Goal: Task Accomplishment & Management: Manage account settings

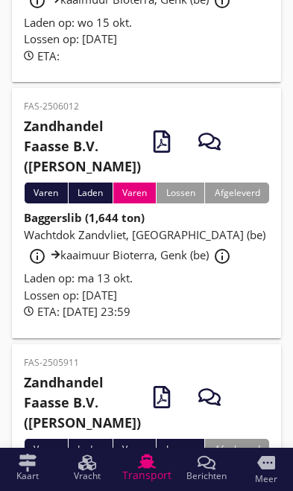
scroll to position [530, 0]
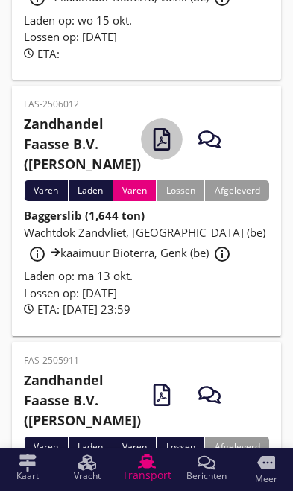
click at [150, 150] on icon "button" at bounding box center [161, 139] width 22 height 22
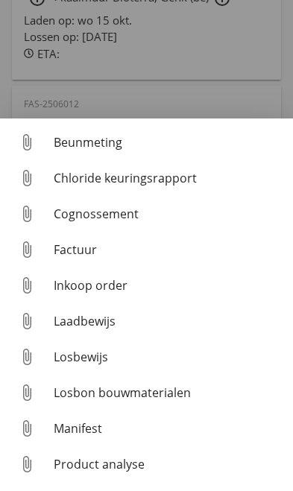
click at [237, 133] on div at bounding box center [146, 245] width 293 height 491
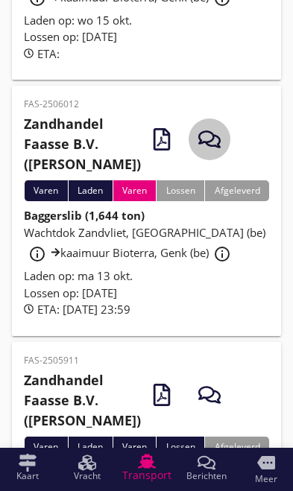
click at [198, 150] on icon "button" at bounding box center [209, 139] width 22 height 22
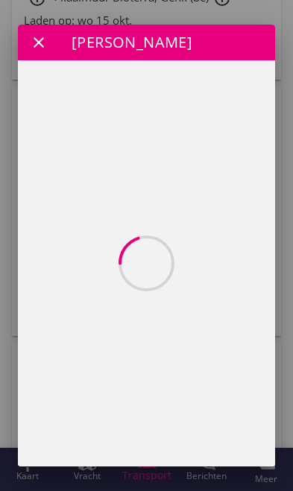
scroll to position [0, 0]
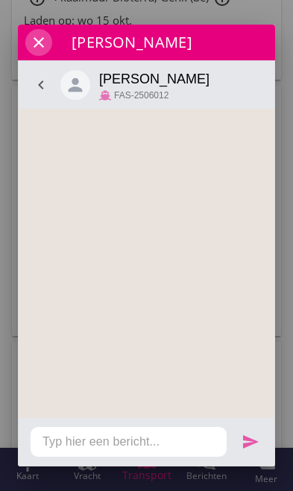
click at [31, 39] on icon "close" at bounding box center [39, 43] width 18 height 18
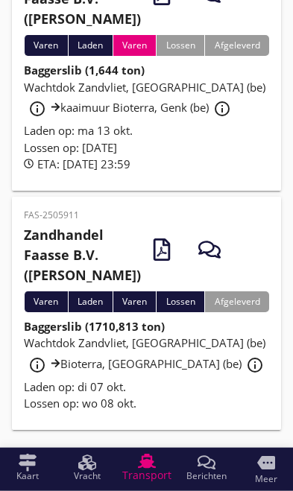
scroll to position [790, 0]
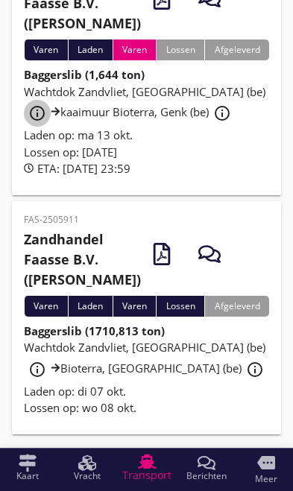
click at [51, 122] on div "info_outline" at bounding box center [37, 113] width 27 height 18
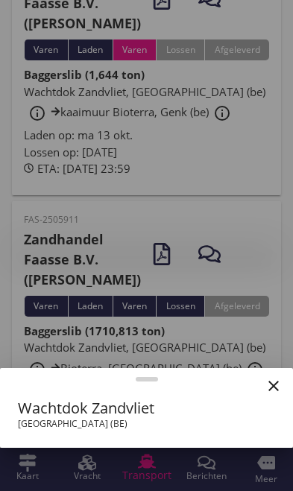
click at [256, 284] on div at bounding box center [146, 245] width 293 height 491
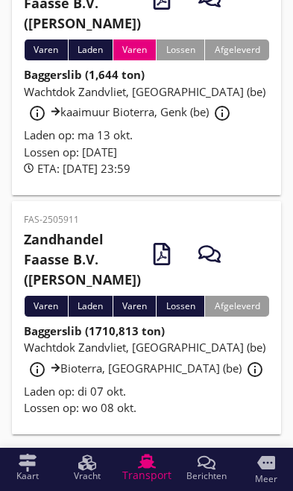
click at [161, 120] on span "Wachtdok Zandvliet, [GEOGRAPHIC_DATA] (be) info_outline kaaimuur Bioterra, Genk…" at bounding box center [144, 102] width 241 height 36
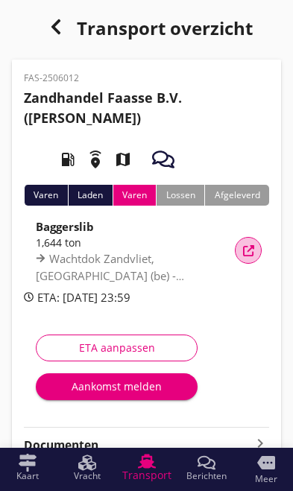
click at [249, 245] on icon "button" at bounding box center [248, 250] width 11 height 11
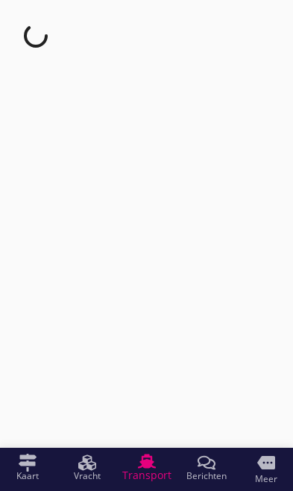
click at [218, 468] on div "Berichten Berichten" at bounding box center [206, 466] width 42 height 27
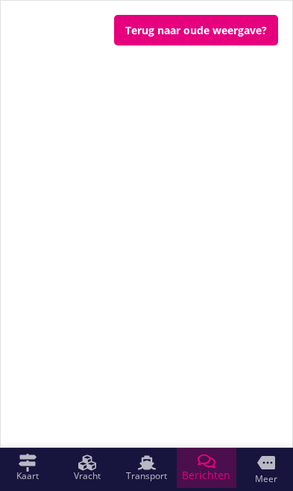
click at [210, 470] on span "Berichten" at bounding box center [206, 475] width 48 height 10
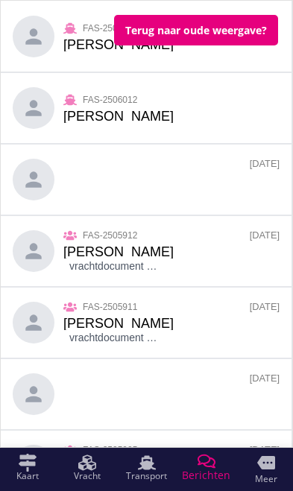
click at [132, 255] on div "[PERSON_NAME]" at bounding box center [118, 251] width 110 height 13
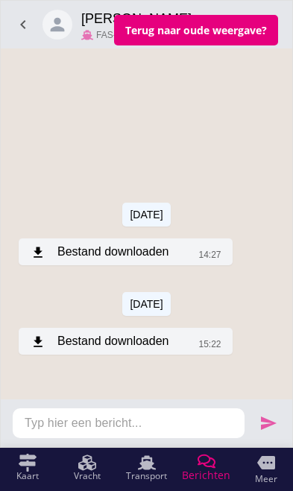
click at [129, 345] on div "download Bestand downloaden" at bounding box center [100, 341] width 138 height 18
click at [150, 253] on div "download Bestand downloaden" at bounding box center [100, 252] width 138 height 18
click at [159, 251] on div "download Bestand downloaden" at bounding box center [100, 252] width 138 height 18
click at [71, 340] on div "download Bestand downloaden" at bounding box center [100, 342] width 138 height 18
click at [18, 22] on icon "chevron_left" at bounding box center [23, 25] width 18 height 18
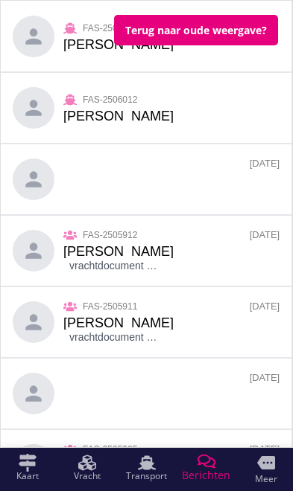
click at [130, 107] on small "FAS-2506012" at bounding box center [118, 101] width 110 height 16
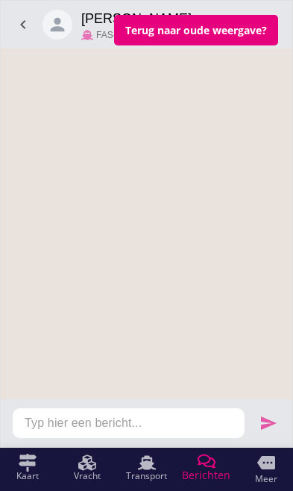
click at [22, 25] on icon "chevron_left" at bounding box center [23, 25] width 18 height 18
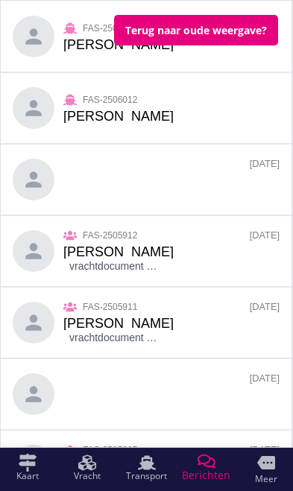
click at [80, 32] on small "FAS-2505633" at bounding box center [118, 30] width 110 height 16
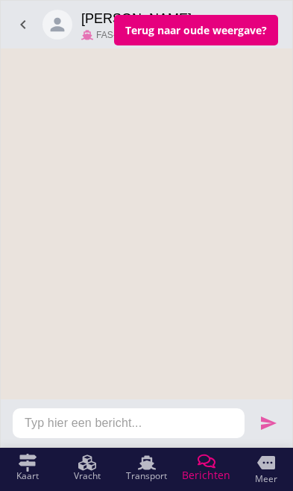
click at [20, 18] on icon "chevron_left" at bounding box center [23, 25] width 18 height 18
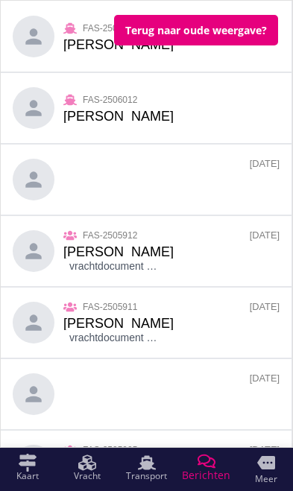
click at [170, 323] on div "person FAS-2505911 [PERSON_NAME] vrachtdocument 250749 [GEOGRAPHIC_DATA]pdf [DA…" at bounding box center [146, 322] width 290 height 71
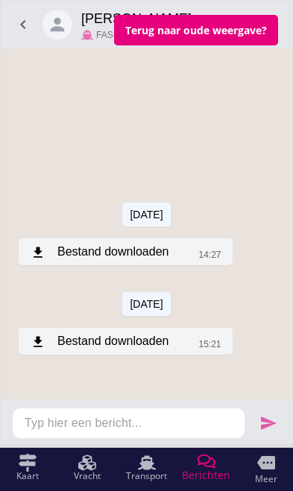
click at [106, 252] on div "download Bestand downloaden" at bounding box center [100, 252] width 138 height 18
click at [122, 246] on div "download Bestand downloaden" at bounding box center [100, 252] width 138 height 18
click at [147, 349] on div "download Bestand downloaden" at bounding box center [100, 342] width 138 height 18
click at [201, 27] on button "Terug naar oude weergave?" at bounding box center [196, 30] width 164 height 31
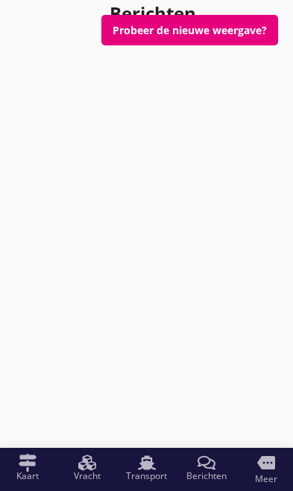
click at [228, 29] on button "Probeer de nieuwe weergave?" at bounding box center [189, 30] width 176 height 31
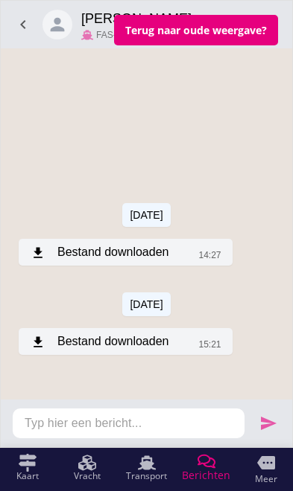
click at [16, 17] on icon "chevron_left" at bounding box center [23, 25] width 18 height 18
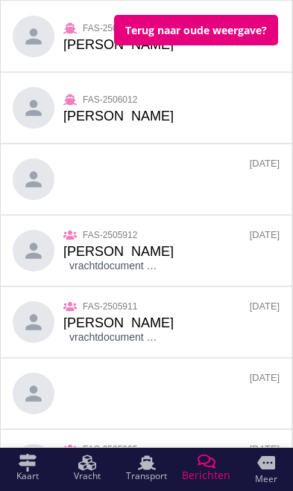
click at [207, 168] on div "person [DATE]" at bounding box center [146, 179] width 290 height 71
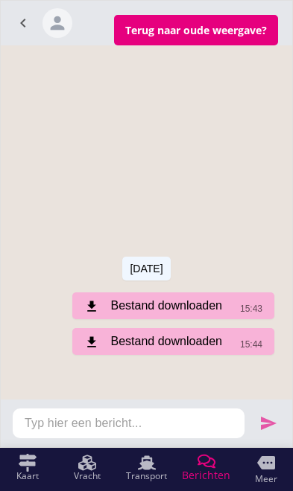
click at [169, 308] on div "download Bestand downloaden" at bounding box center [153, 306] width 138 height 18
click at [176, 306] on div "download Bestand downloaden" at bounding box center [153, 306] width 138 height 18
click at [168, 345] on div "download Bestand downloaden" at bounding box center [153, 342] width 138 height 18
click at [171, 345] on div "download Bestand downloaden" at bounding box center [153, 342] width 138 height 18
click at [17, 22] on icon "chevron_left" at bounding box center [23, 23] width 18 height 18
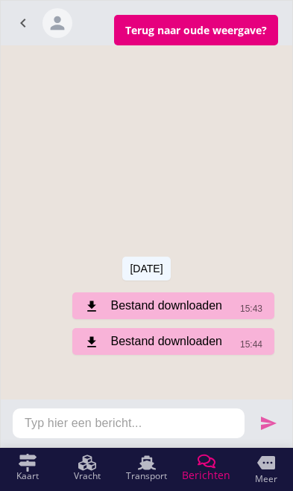
click at [25, 18] on icon "chevron_left" at bounding box center [23, 23] width 18 height 18
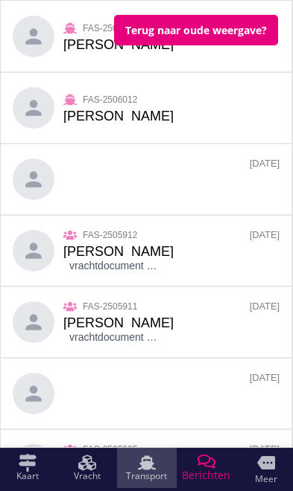
click at [142, 475] on span "Transport" at bounding box center [146, 476] width 41 height 9
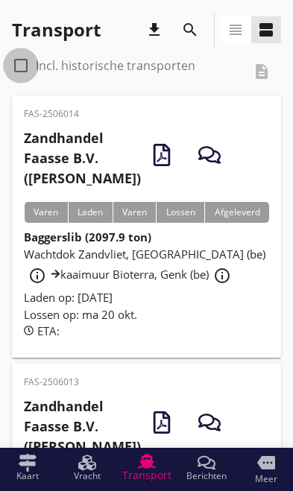
click at [20, 58] on div at bounding box center [20, 65] width 25 height 25
checkbox input "true"
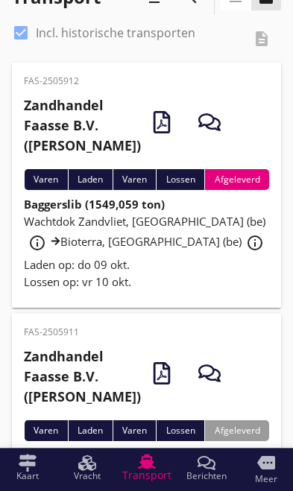
scroll to position [32, 0]
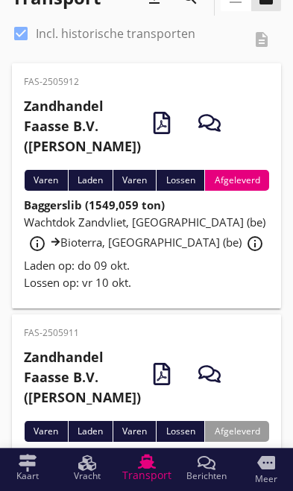
click at [241, 252] on div "info_outline" at bounding box center [254, 244] width 27 height 18
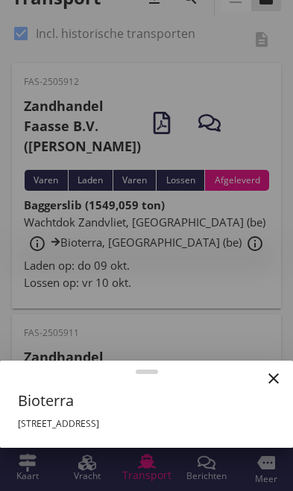
click at [103, 283] on div at bounding box center [146, 245] width 293 height 491
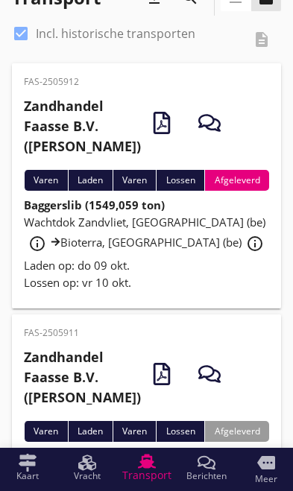
click at [100, 249] on span "Wachtdok Zandvliet, [GEOGRAPHIC_DATA] (be) info_outline Bioterra, [GEOGRAPHIC_D…" at bounding box center [146, 232] width 244 height 36
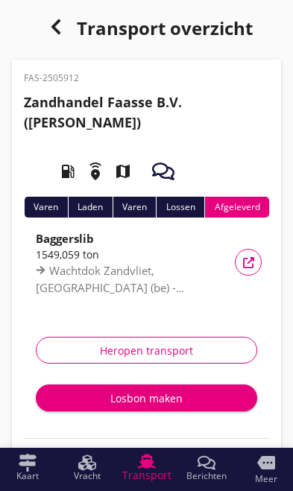
click at [172, 345] on div "Heropen transport" at bounding box center [146, 350] width 196 height 16
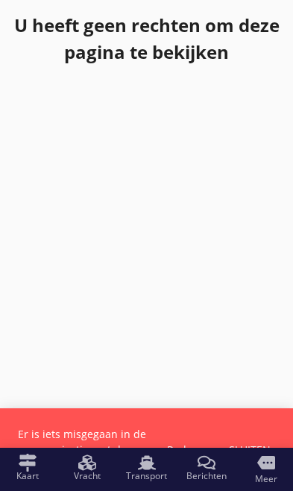
click at [248, 371] on div "cancel You are impersonating another user. U heeft geen rechten om deze pagina …" at bounding box center [146, 223] width 293 height 447
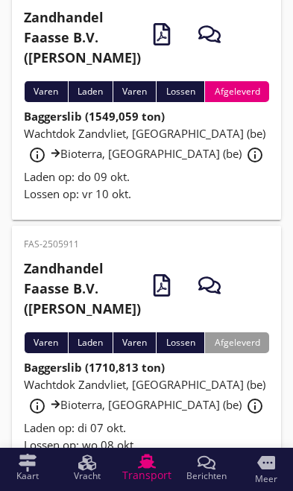
scroll to position [109, 0]
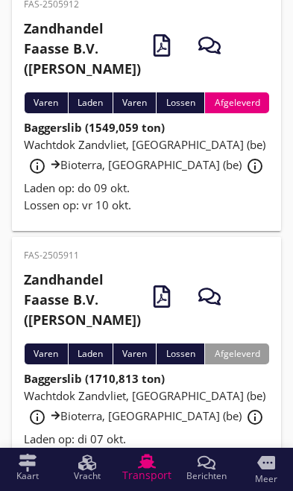
click at [101, 165] on span "Wachtdok Zandvliet, [GEOGRAPHIC_DATA] (be) info_outline Bioterra, [GEOGRAPHIC_D…" at bounding box center [146, 155] width 244 height 36
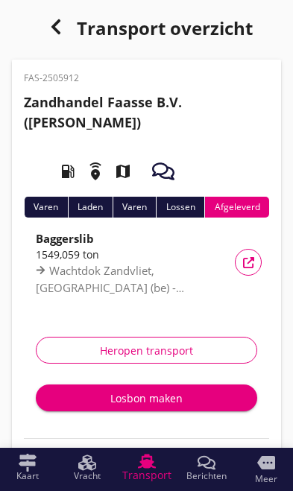
click at [157, 172] on icon "button" at bounding box center [163, 171] width 22 height 22
